Goal: Task Accomplishment & Management: Manage account settings

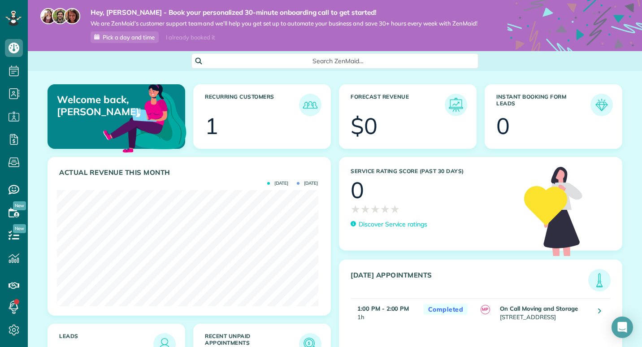
scroll to position [116, 261]
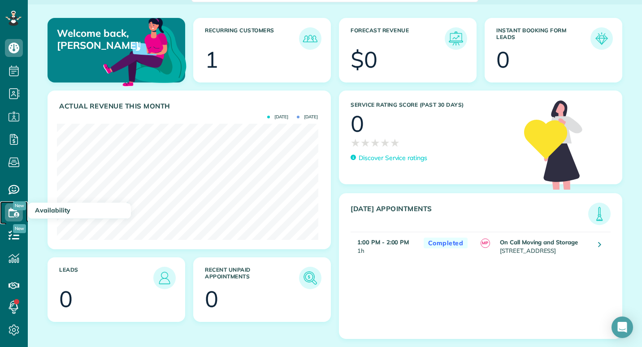
click at [17, 212] on use at bounding box center [14, 212] width 11 height 9
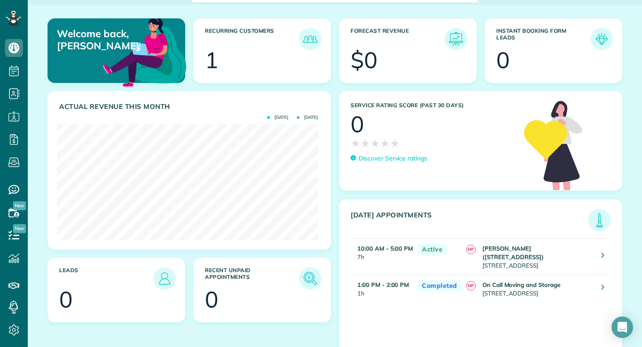
scroll to position [119, 0]
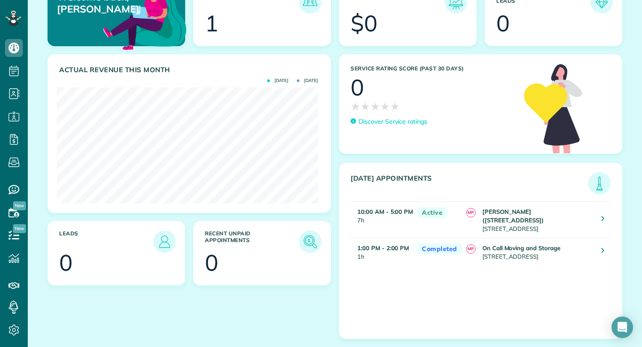
click at [423, 207] on span "Active" at bounding box center [432, 212] width 30 height 11
click at [601, 214] on icon at bounding box center [602, 218] width 3 height 9
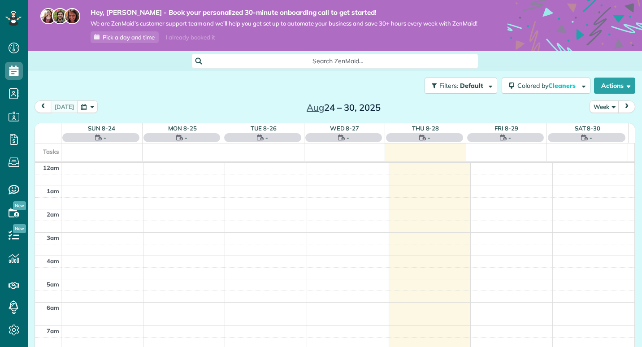
scroll to position [164, 0]
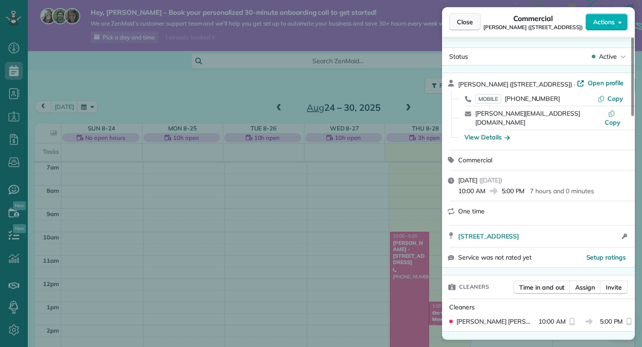
click at [469, 22] on span "Close" at bounding box center [465, 21] width 16 height 9
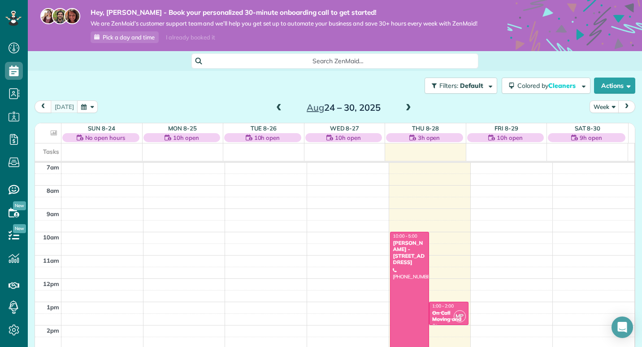
scroll to position [208, 0]
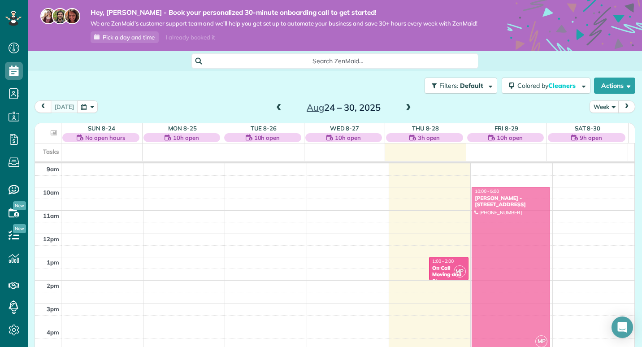
drag, startPoint x: 403, startPoint y: 228, endPoint x: 488, endPoint y: 229, distance: 85.2
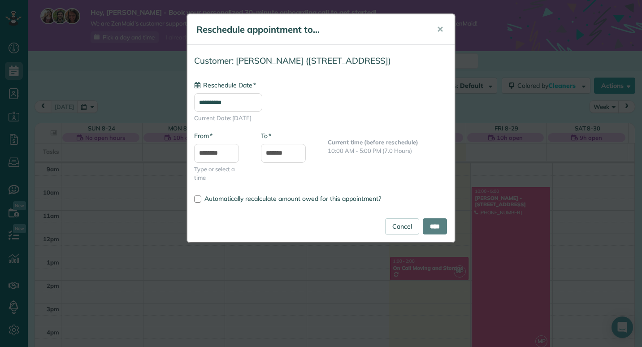
type input "**********"
click at [439, 227] on input "****" at bounding box center [435, 226] width 24 height 16
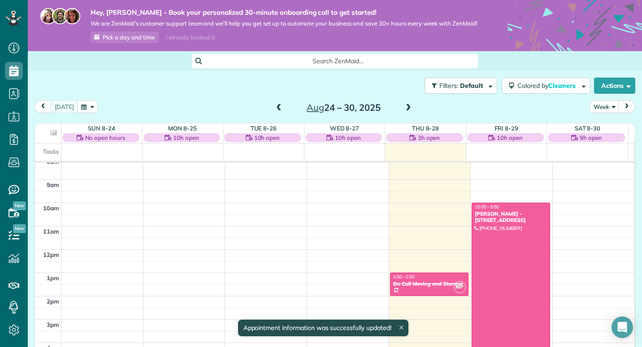
scroll to position [177, 0]
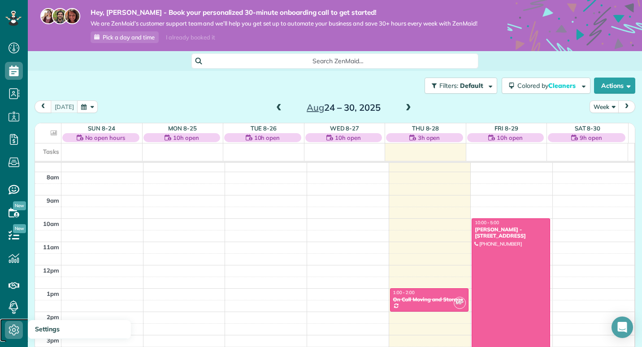
click at [12, 327] on icon at bounding box center [14, 330] width 18 height 18
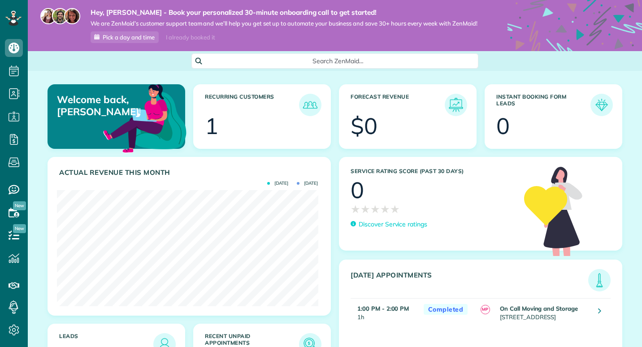
scroll to position [116, 261]
